Goal: Transaction & Acquisition: Download file/media

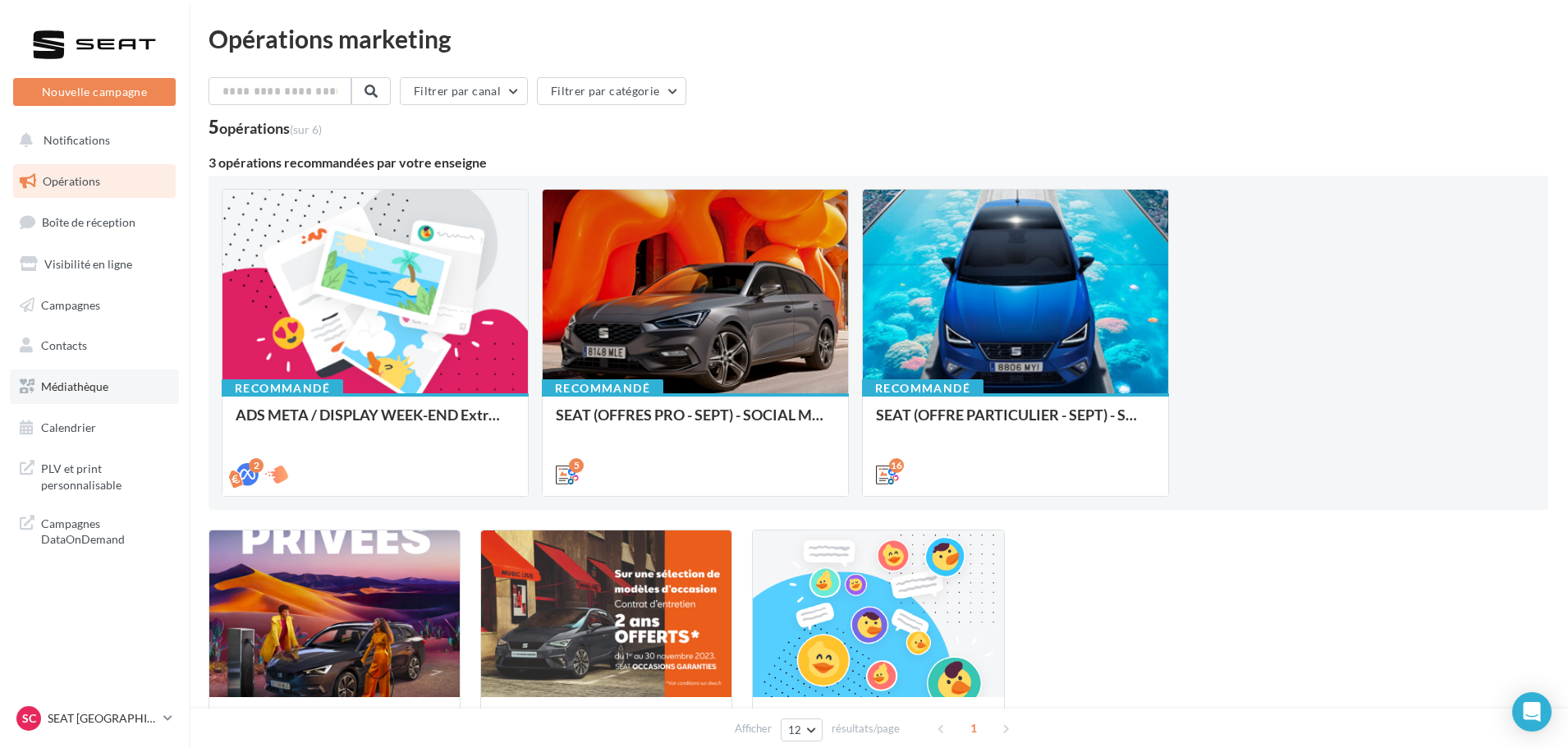
click at [119, 389] on link "Médiathèque" at bounding box center [94, 386] width 169 height 35
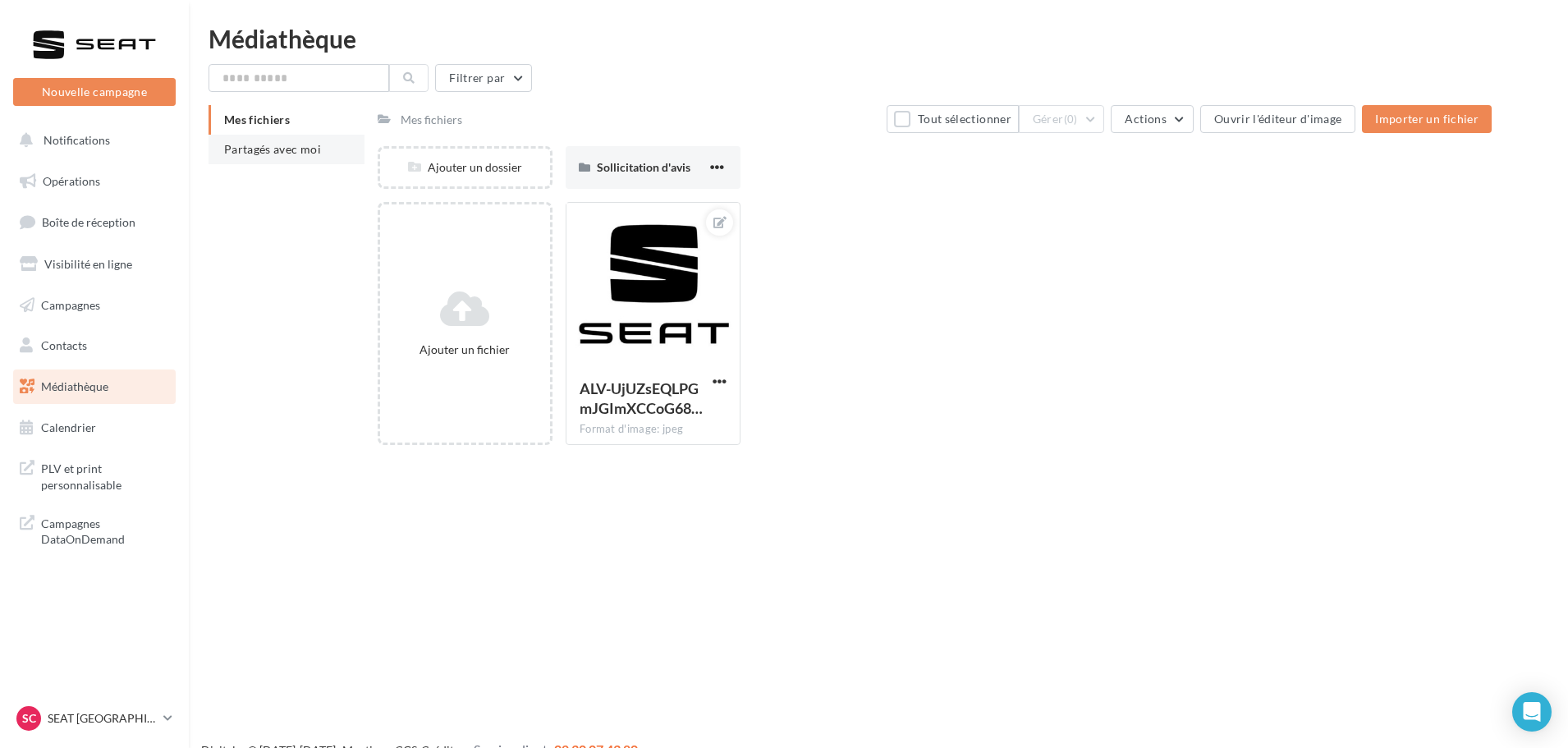
click at [284, 159] on li "Partagés avec moi" at bounding box center [287, 150] width 156 height 30
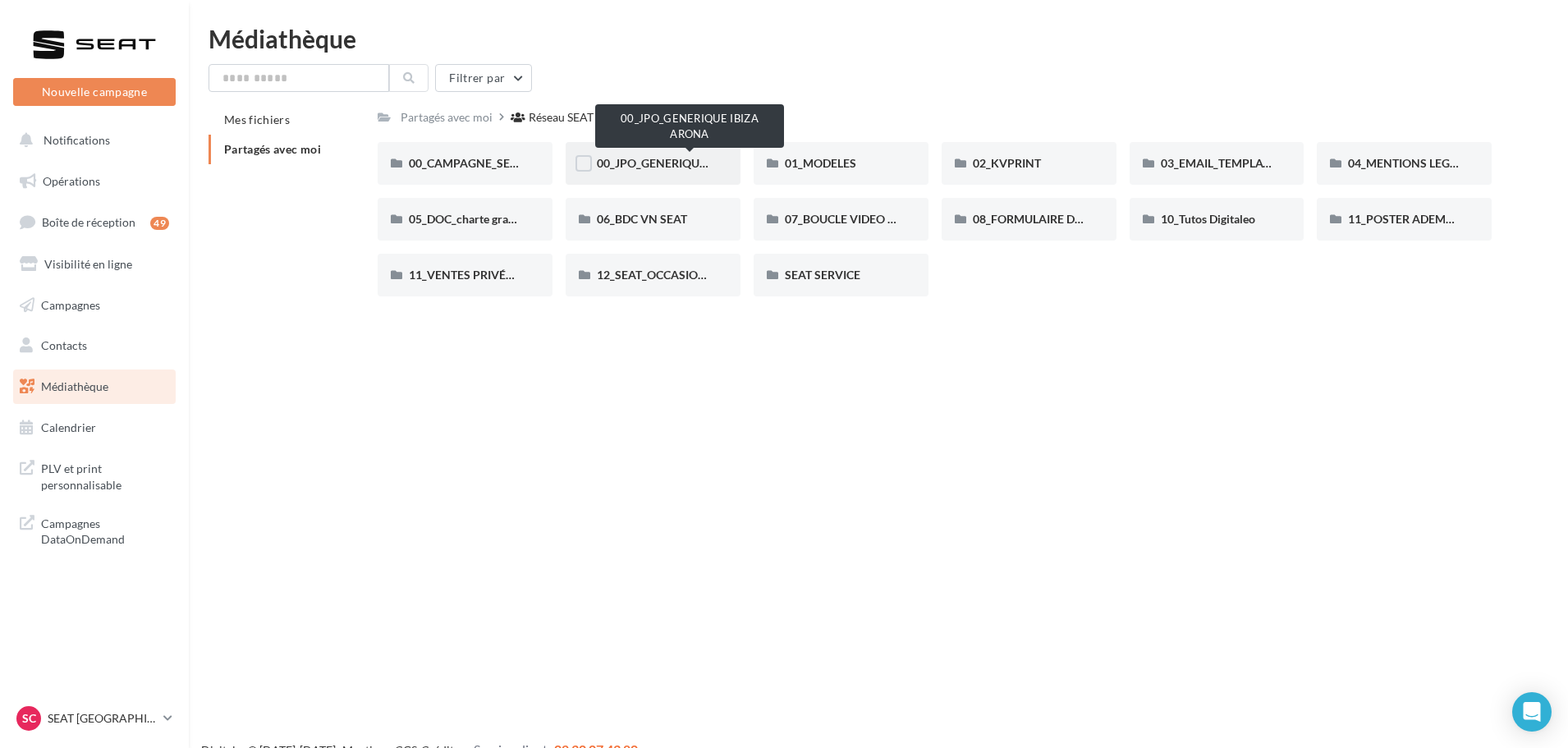
click at [631, 162] on span "00_JPO_GENERIQUE IBIZA ARONA" at bounding box center [690, 163] width 186 height 14
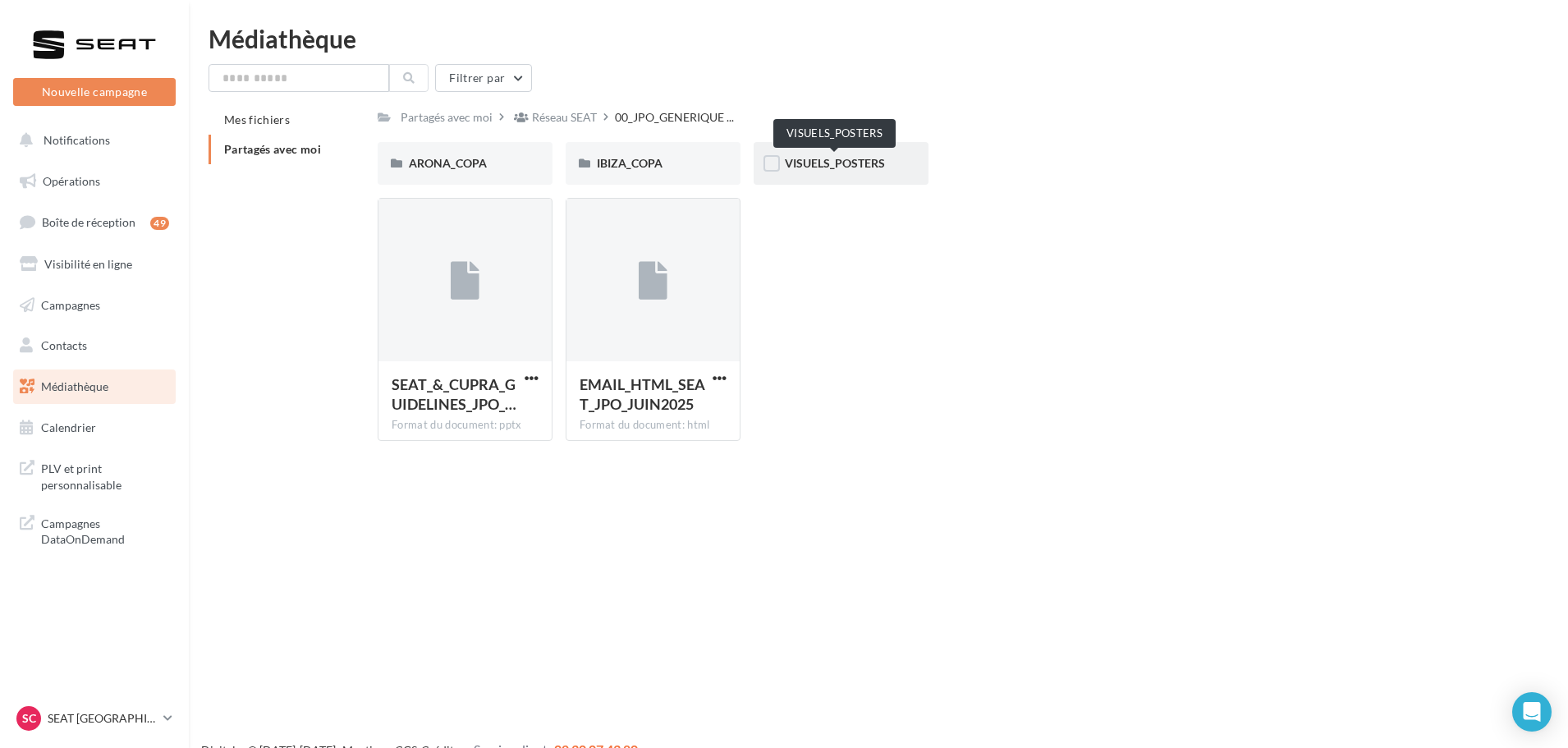
click at [817, 161] on span "VISUELS_POSTERS" at bounding box center [835, 163] width 100 height 14
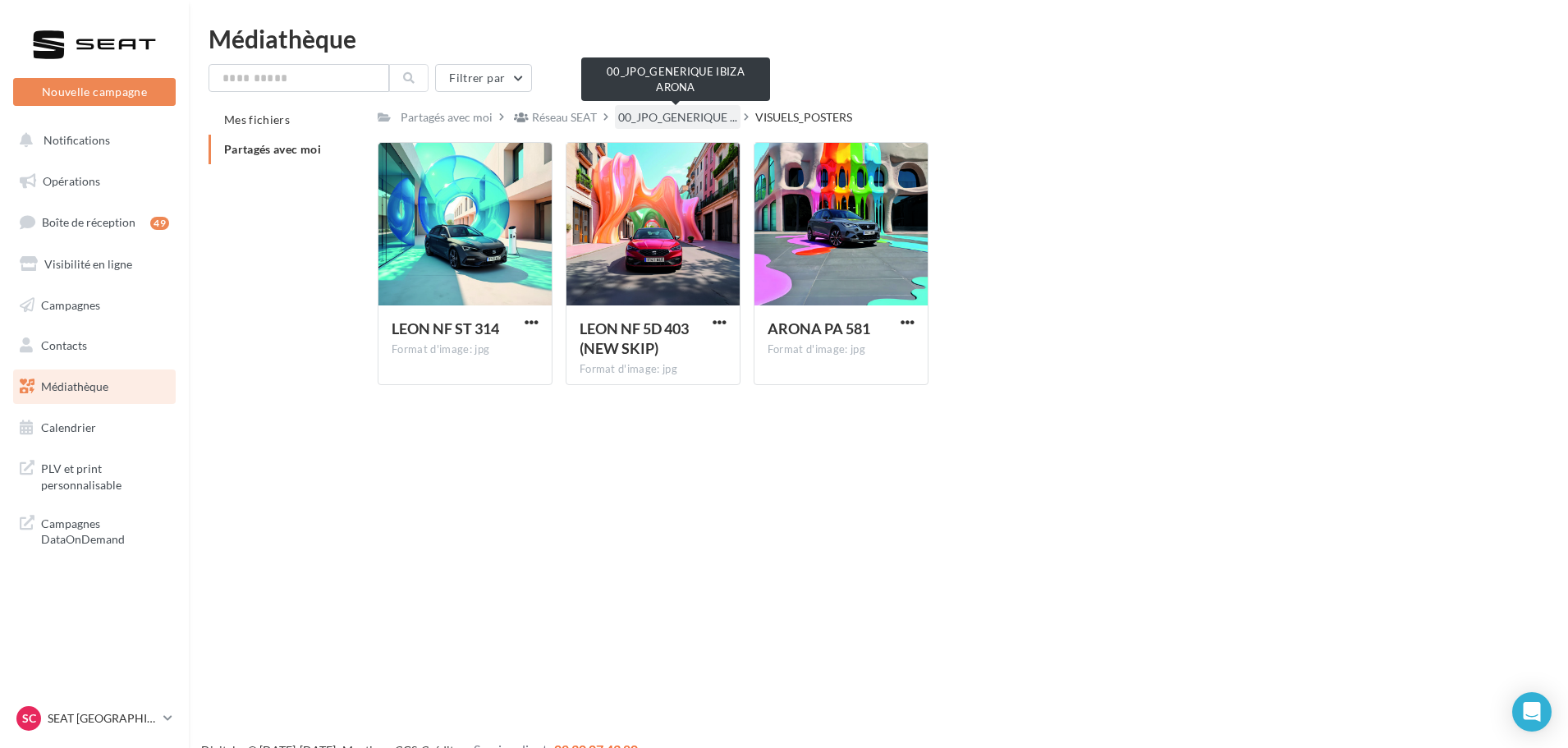
click at [711, 118] on span "00_JPO_GENERIQUE ..." at bounding box center [677, 117] width 119 height 16
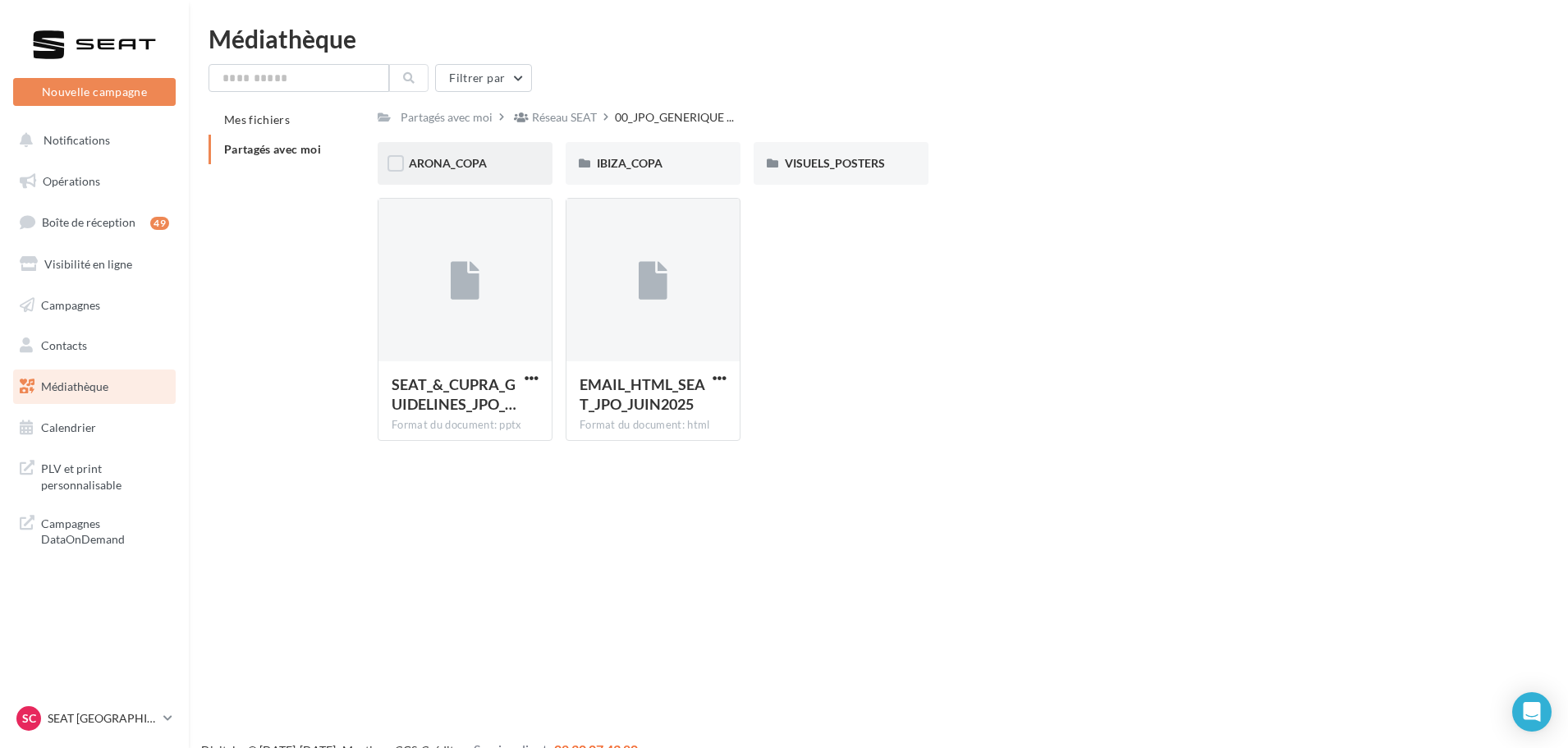
click at [444, 175] on div "ARONA_COPA" at bounding box center [464, 163] width 175 height 43
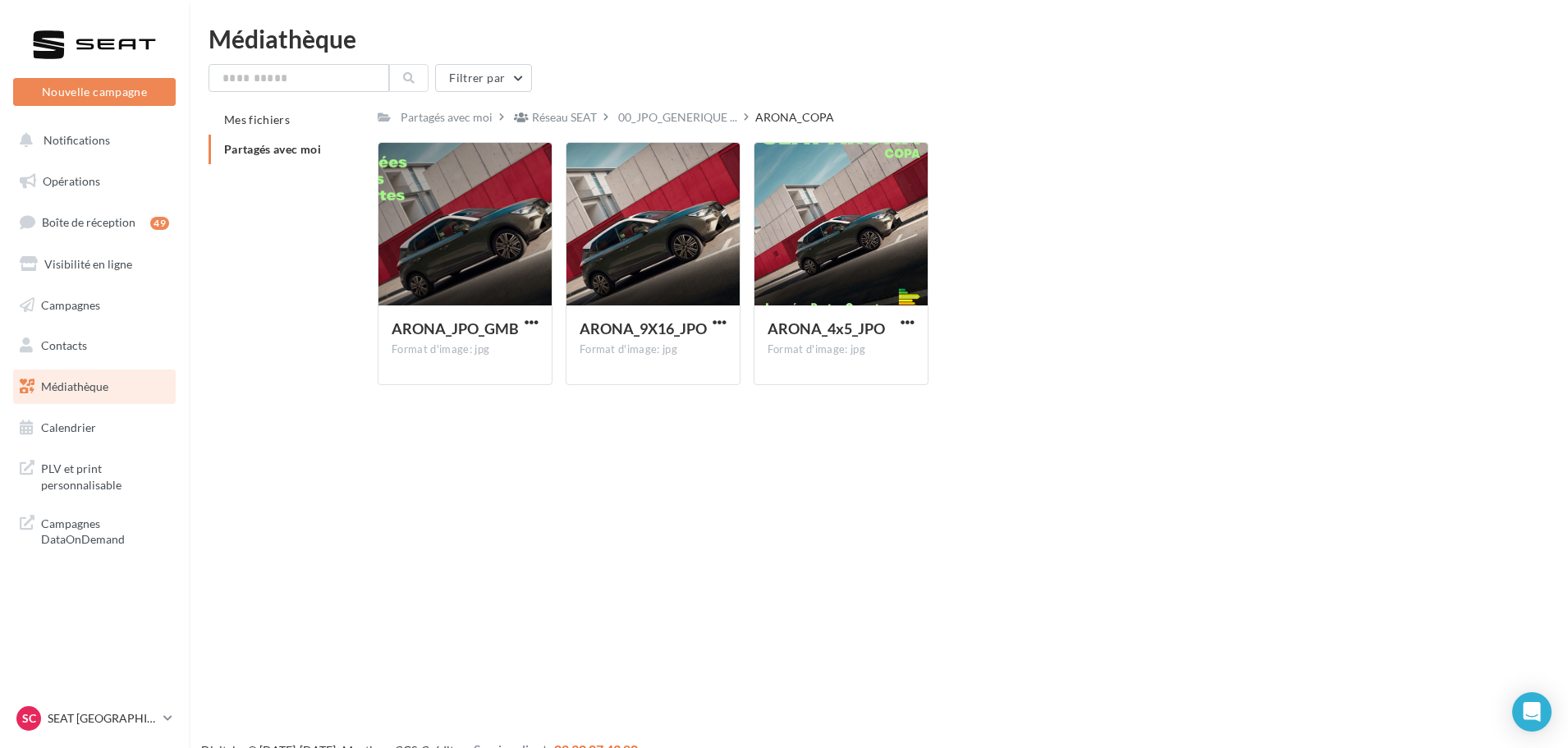
click at [640, 103] on div "Filtrer par Mes fichiers Partagés avec moi Partagés avec moi Réseau SEAT 00_JPO…" at bounding box center [878, 231] width 1339 height 335
click at [657, 117] on span "00_JPO_GENERIQUE ..." at bounding box center [677, 117] width 119 height 16
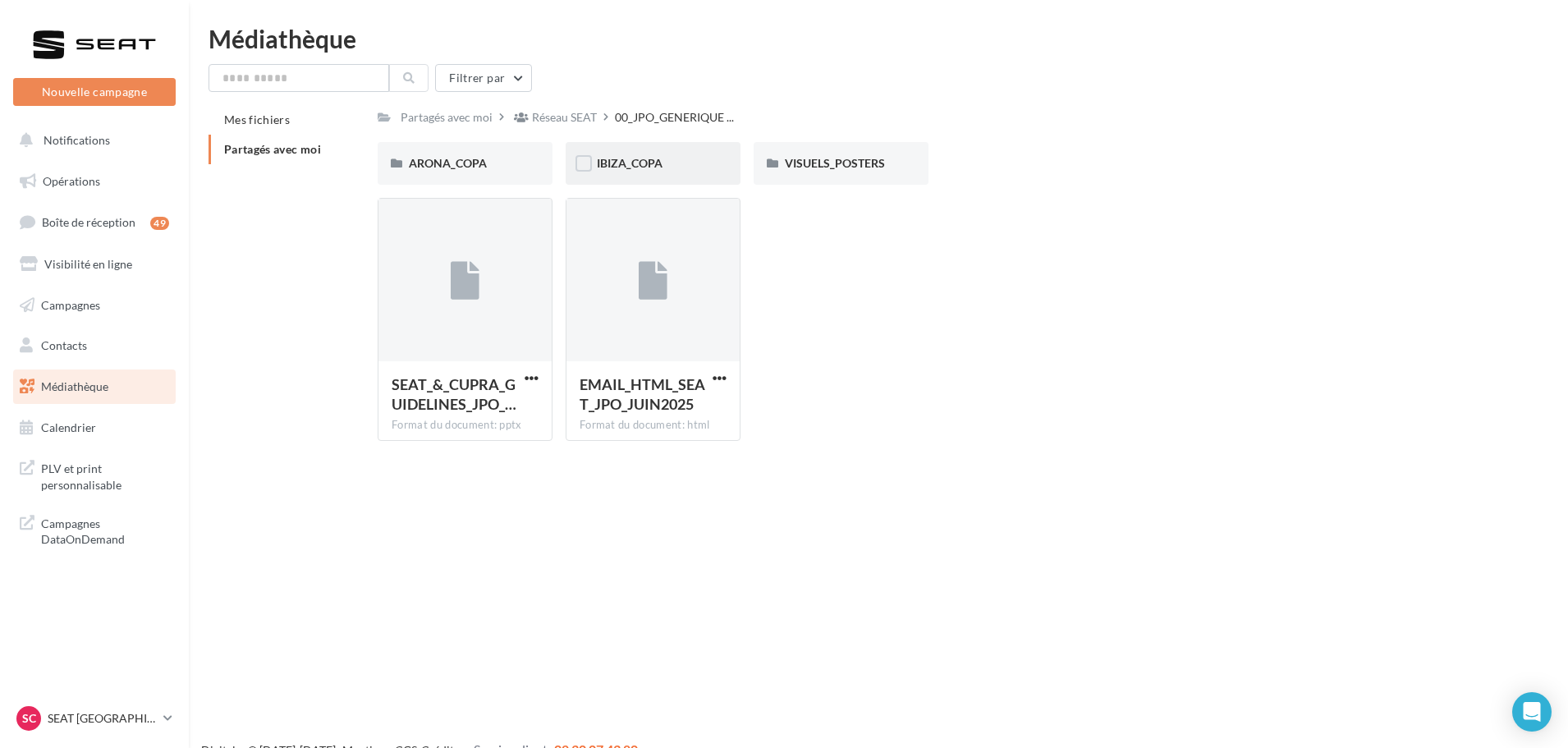
click at [644, 162] on span "IBIZA_COPA" at bounding box center [630, 163] width 66 height 14
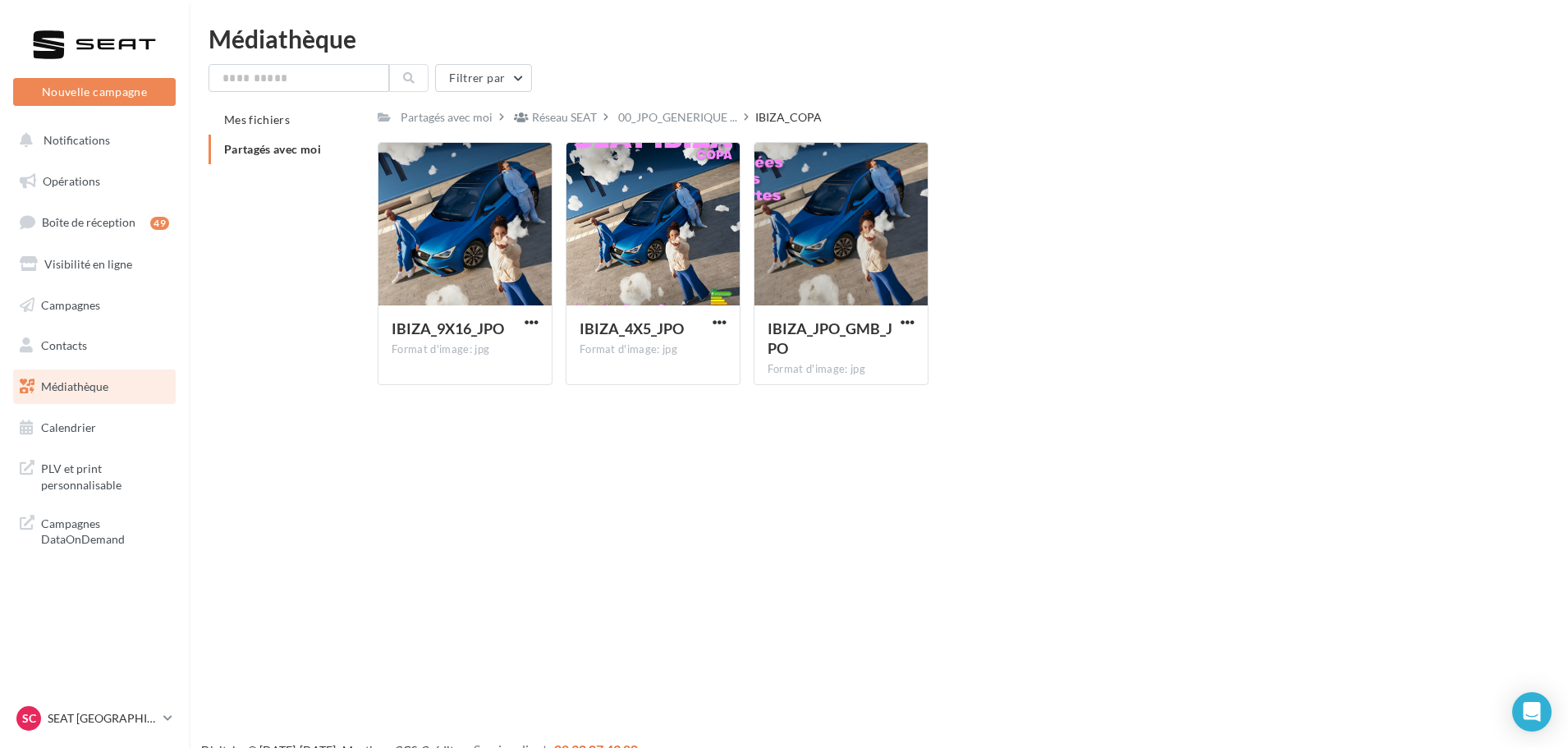
click at [640, 503] on div "Nouvelle campagne Nouvelle campagne Notifications Opérations Boîte de réception…" at bounding box center [784, 399] width 1568 height 748
click at [805, 122] on div "IBIZA_COPA" at bounding box center [788, 117] width 67 height 16
click at [787, 117] on div "IBIZA_COPA" at bounding box center [788, 117] width 67 height 16
click at [758, 118] on div "IBIZA_COPA" at bounding box center [788, 117] width 67 height 16
click at [718, 108] on div "00_JPO_GENERIQUE ..." at bounding box center [678, 117] width 126 height 24
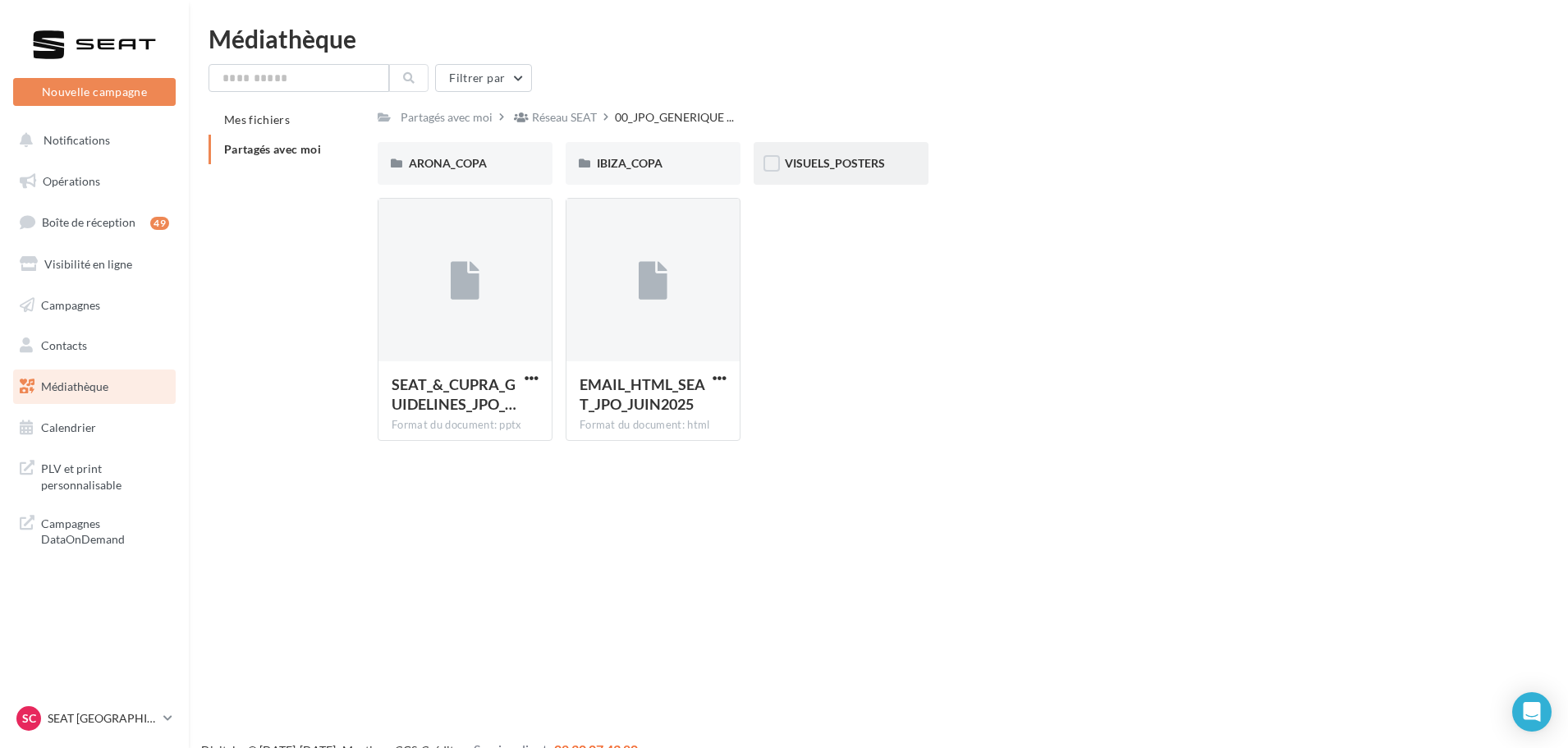
click at [878, 142] on div "VISUELS_POSTERS" at bounding box center [841, 163] width 175 height 43
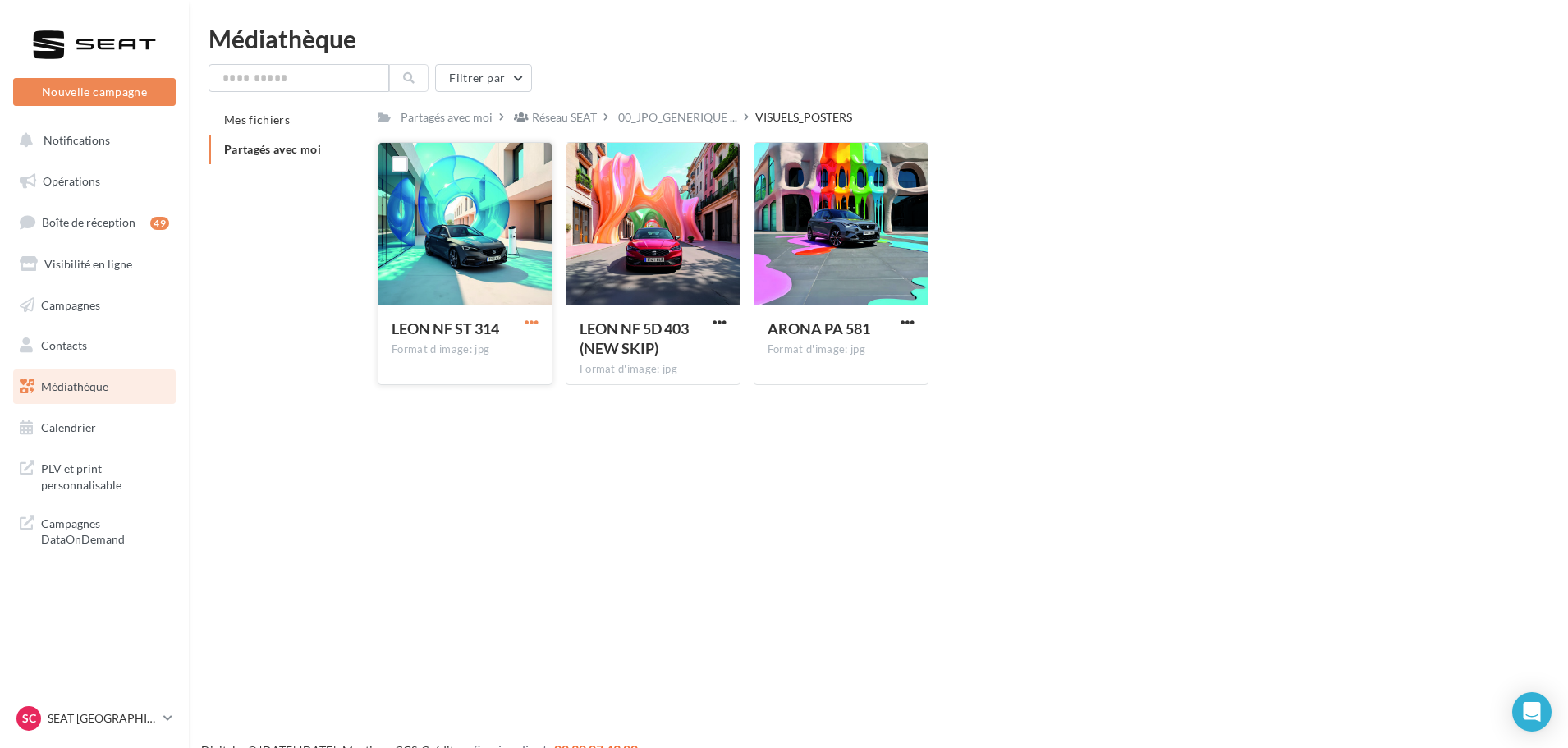
click at [534, 320] on span "button" at bounding box center [531, 323] width 14 height 14
click at [533, 350] on button "Télécharger" at bounding box center [459, 355] width 164 height 43
click at [906, 320] on span "button" at bounding box center [908, 323] width 14 height 14
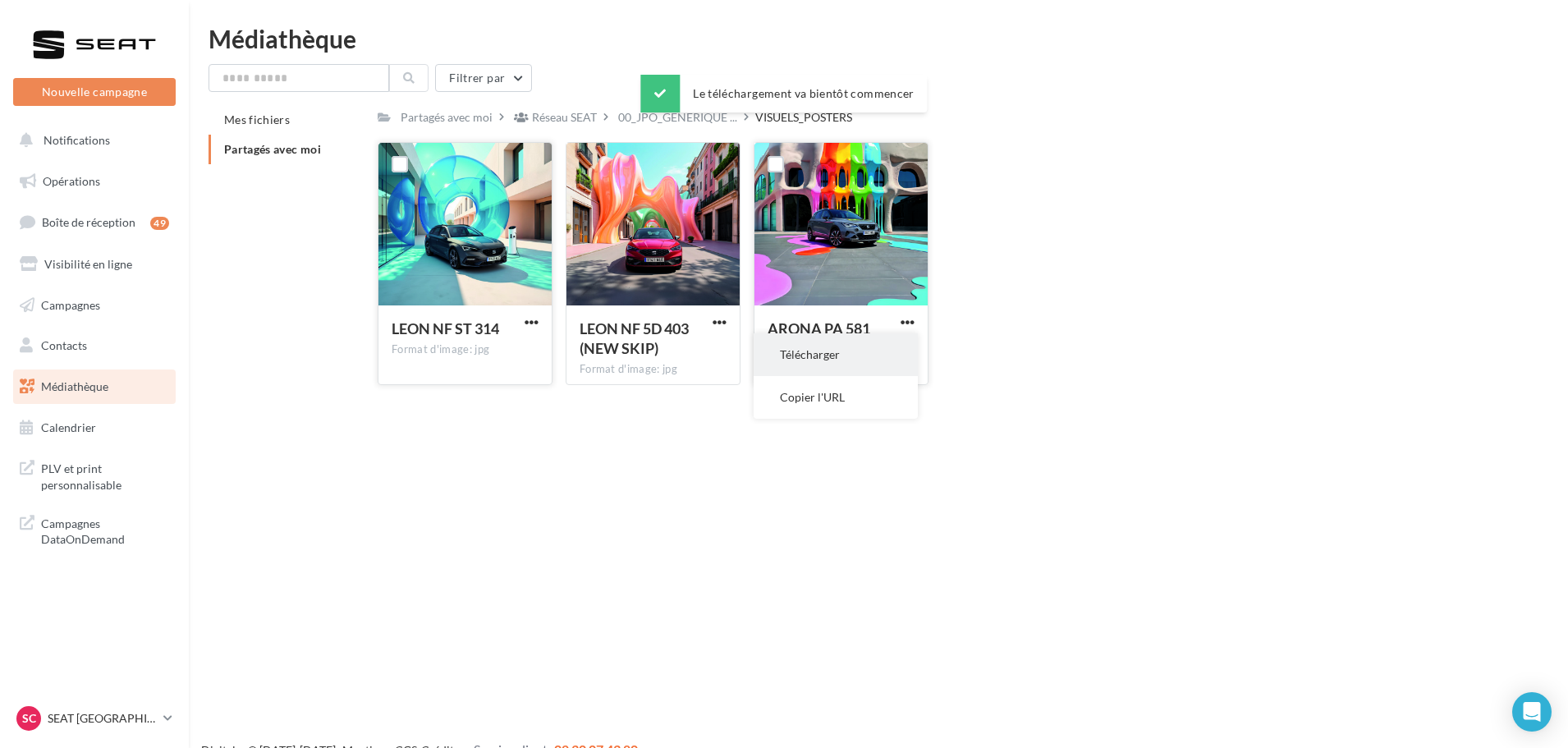
click at [874, 357] on button "Télécharger" at bounding box center [836, 355] width 164 height 43
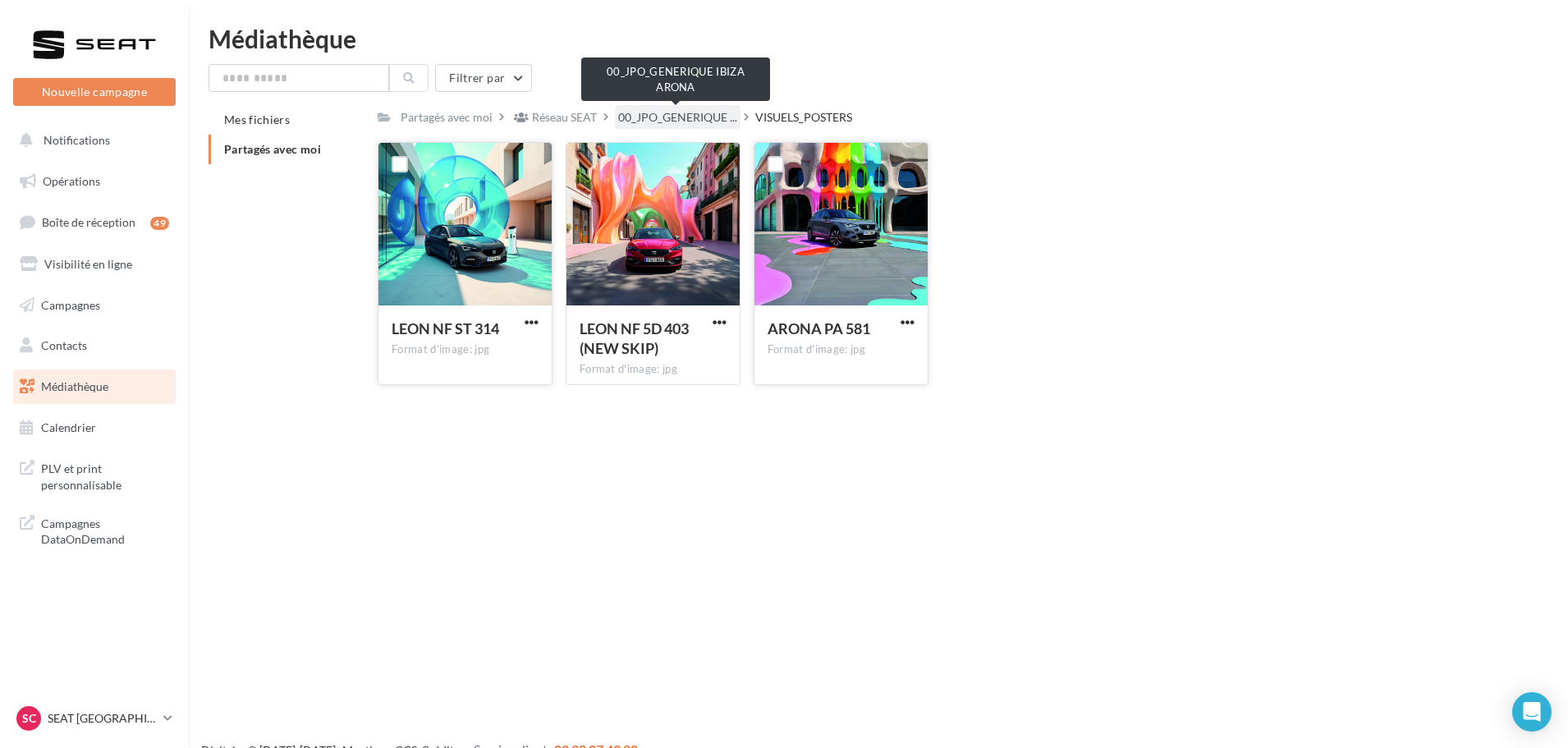
click at [644, 120] on span "00_JPO_GENERIQUE ..." at bounding box center [677, 117] width 119 height 16
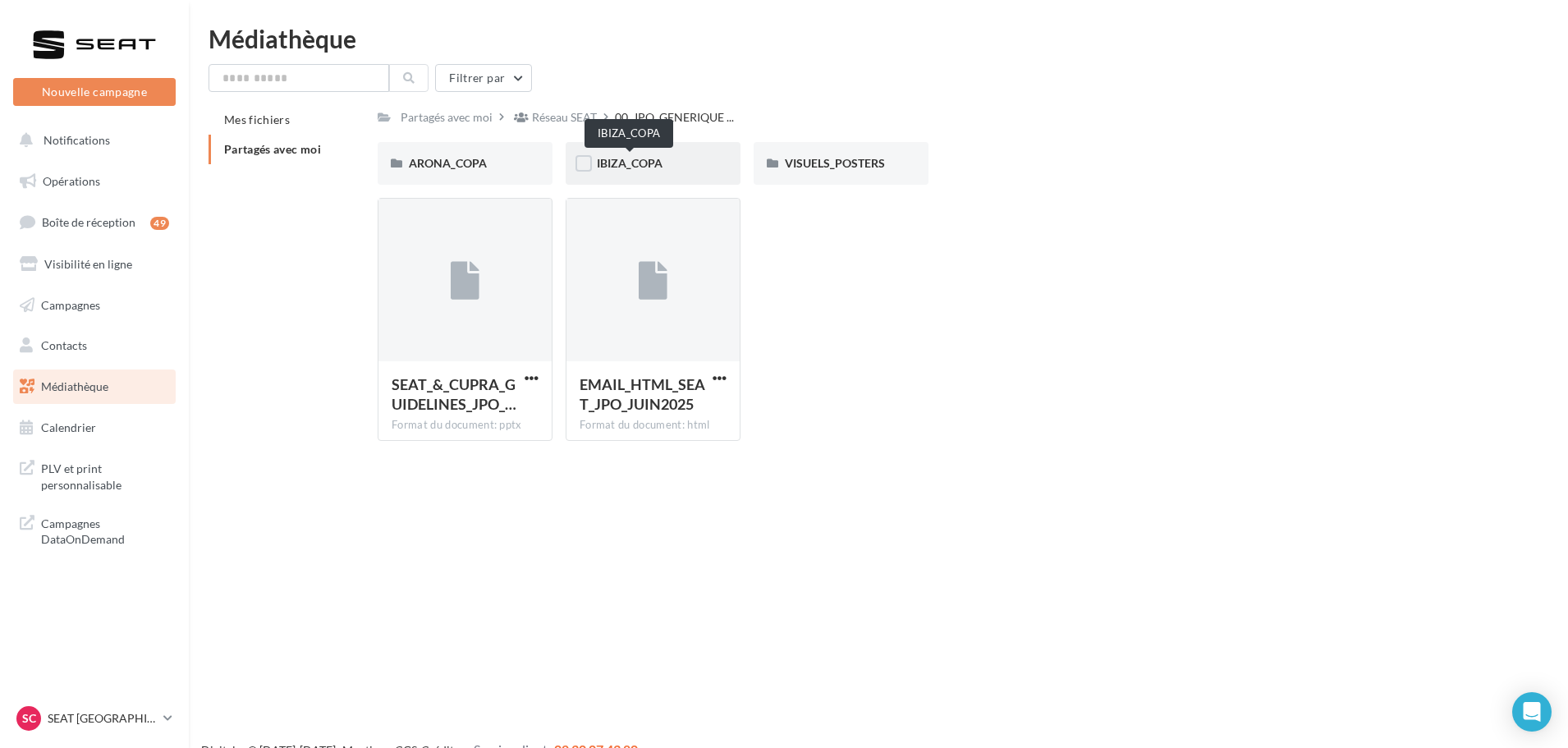
click at [651, 163] on span "IBIZA_COPA" at bounding box center [630, 163] width 66 height 14
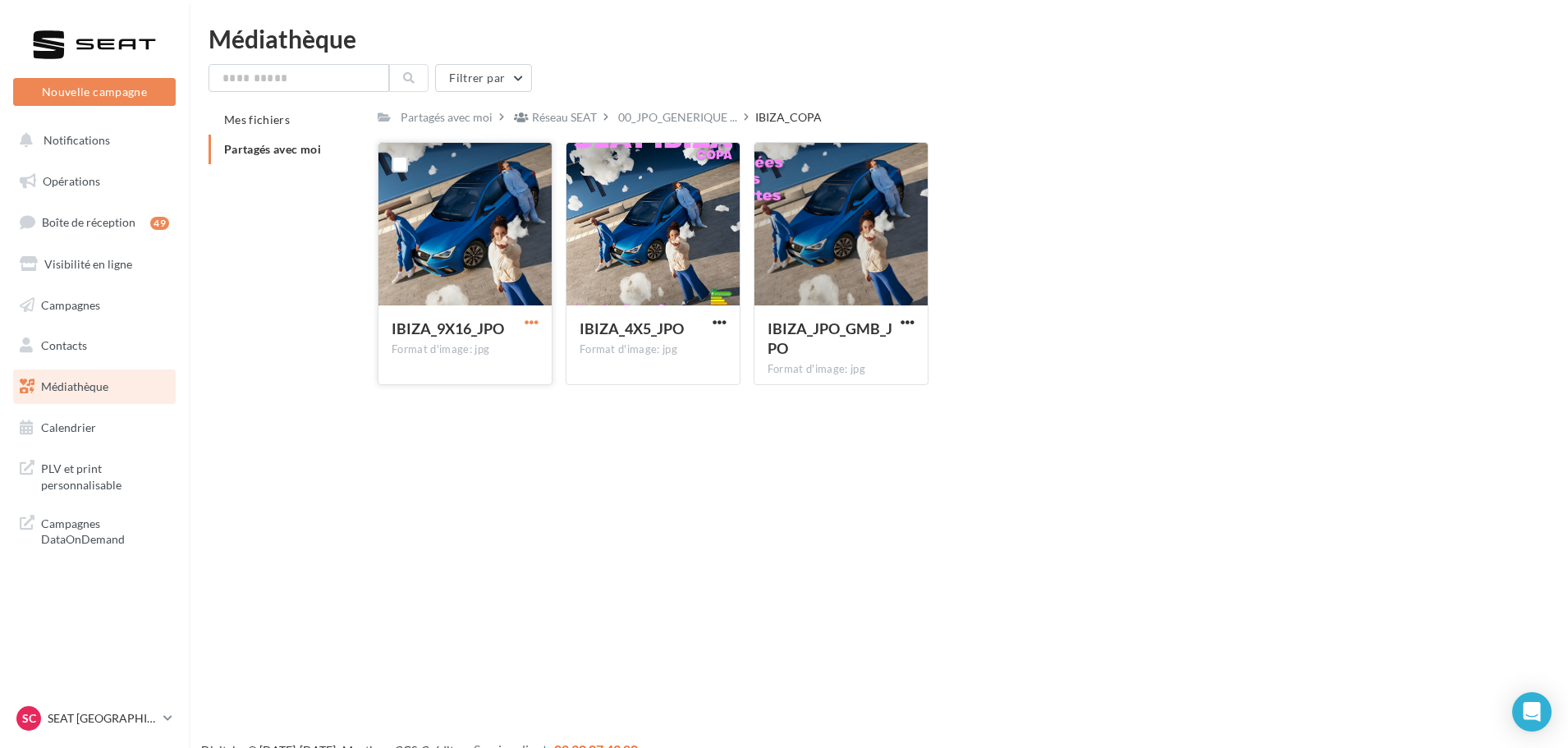
click at [528, 320] on span "button" at bounding box center [531, 323] width 14 height 14
click at [514, 356] on button "Télécharger" at bounding box center [459, 355] width 164 height 43
click at [901, 320] on span "button" at bounding box center [908, 323] width 14 height 14
click at [883, 348] on button "Télécharger" at bounding box center [836, 355] width 164 height 43
